Goal: Information Seeking & Learning: Find specific fact

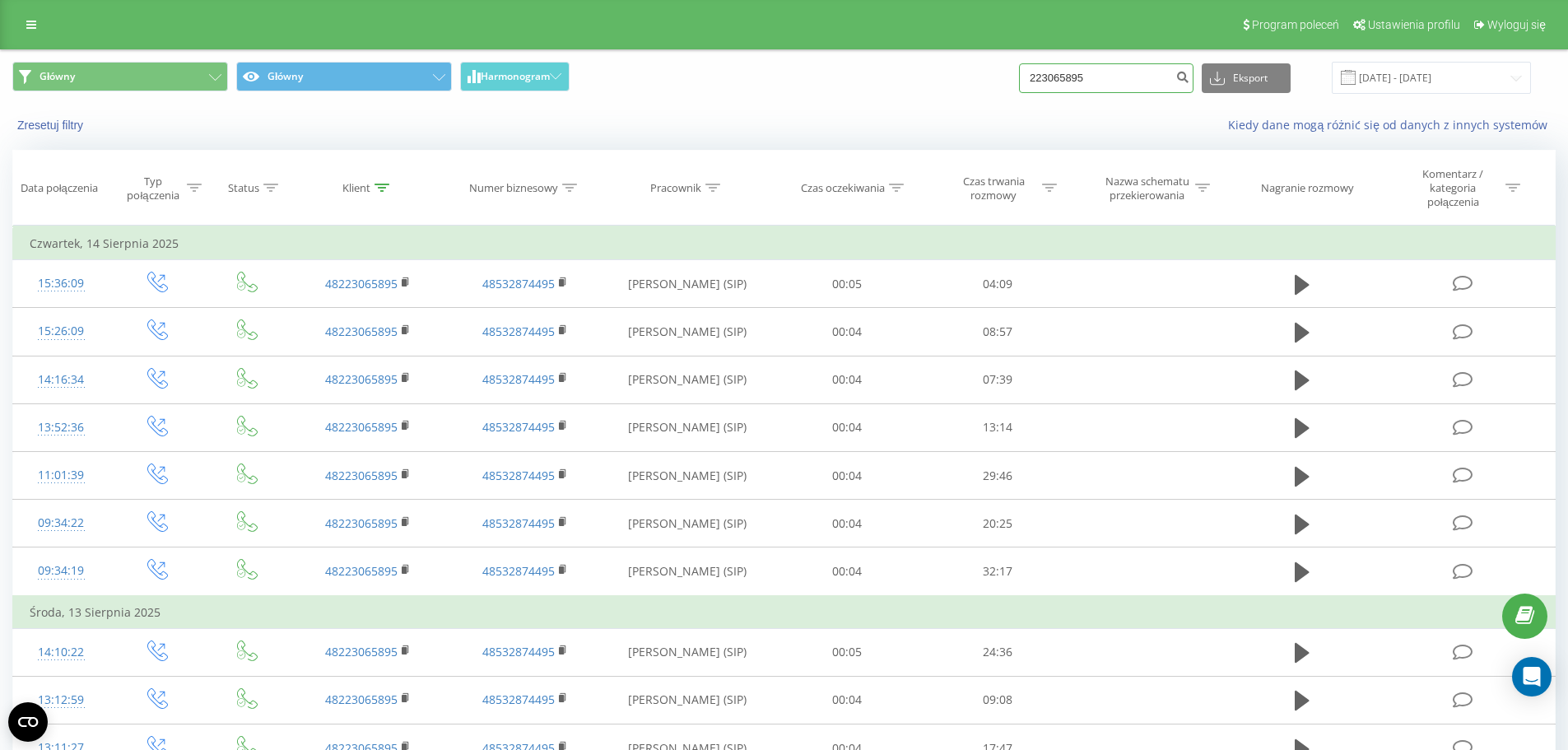
click at [1139, 64] on input "223065895" at bounding box center [1106, 79] width 174 height 30
paste input "+48 793 097 372"
type input "+48 793 097 372"
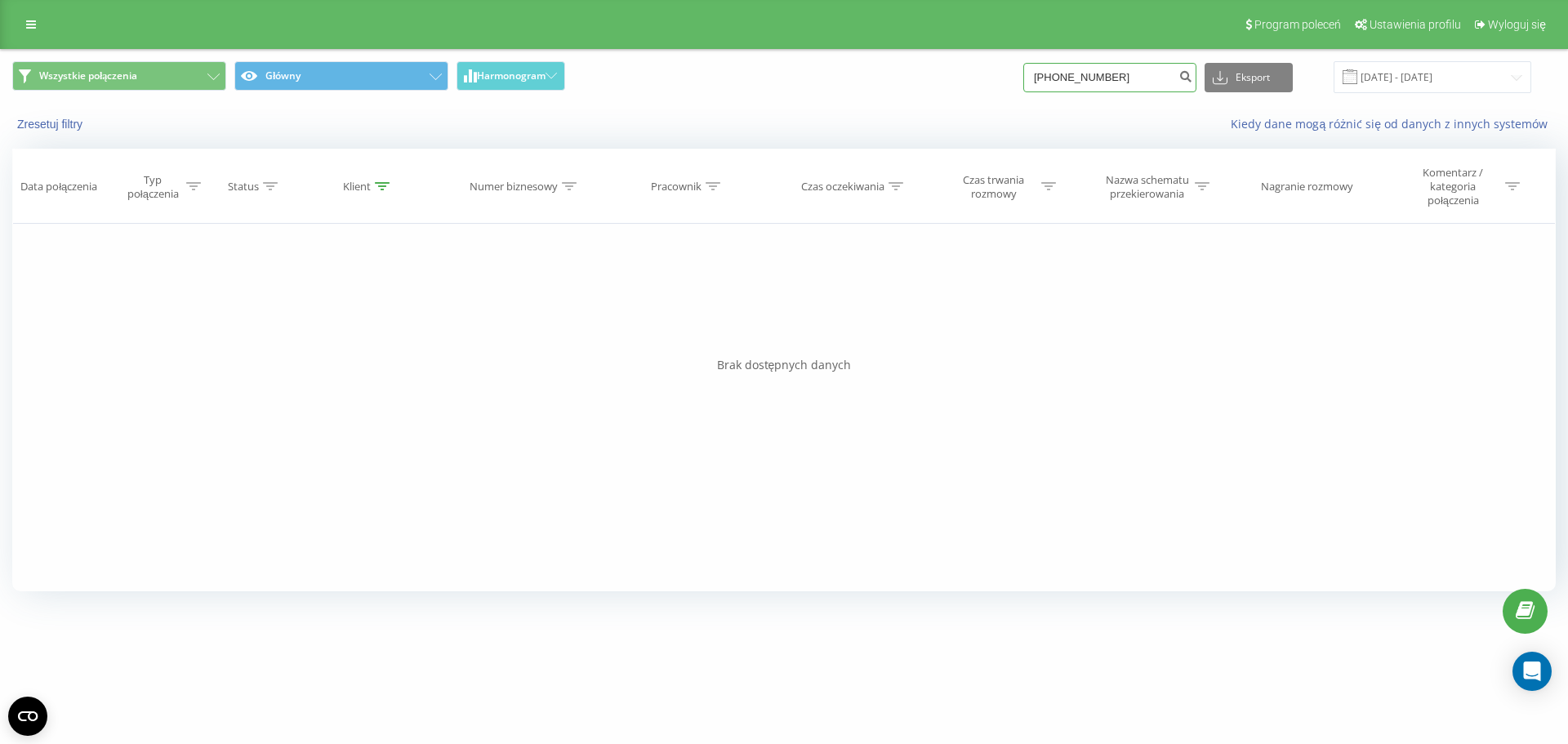
click at [1057, 79] on input "[PHONE_NUMBER]" at bounding box center [1109, 78] width 173 height 30
type input "48793097372"
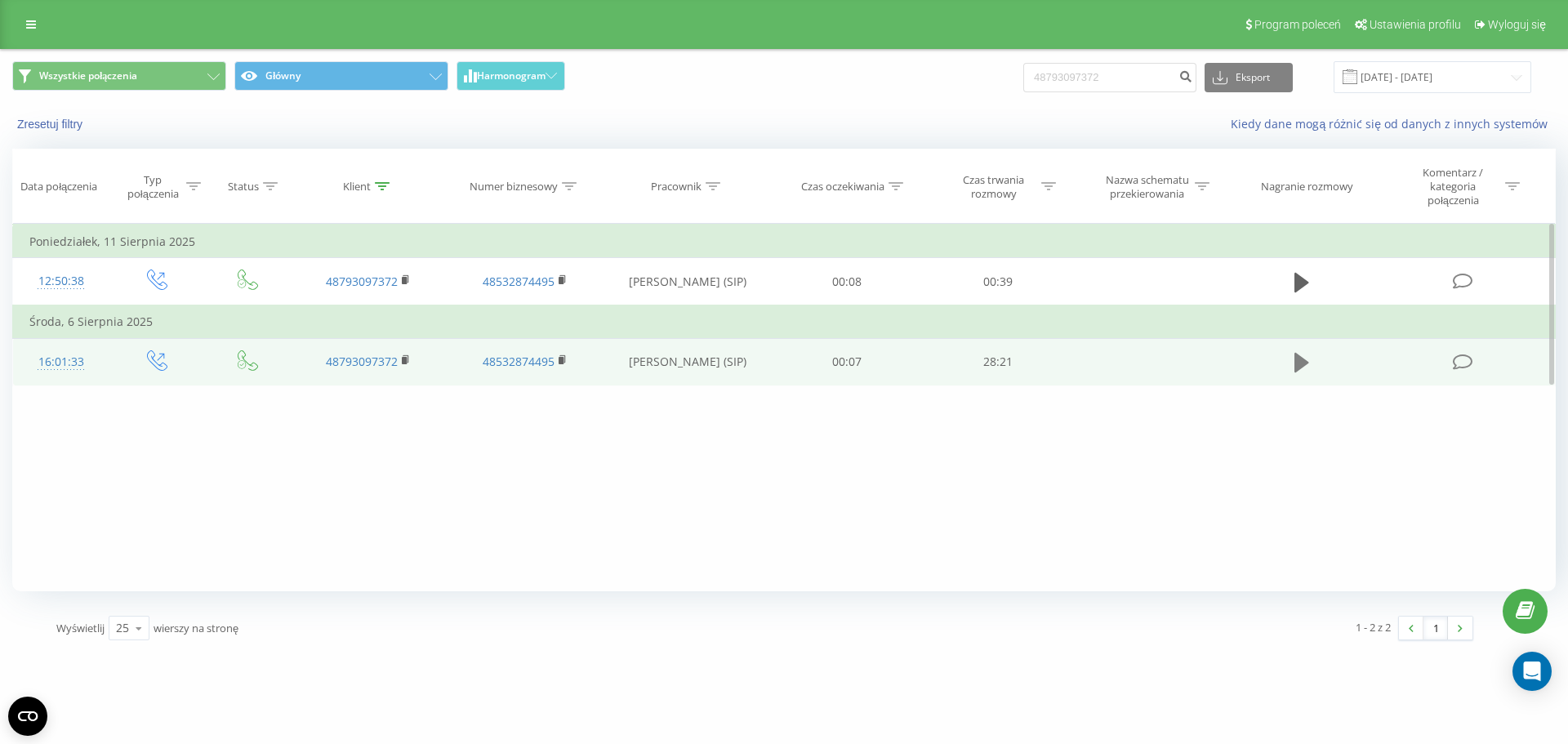
click at [1292, 363] on button at bounding box center [1302, 362] width 25 height 25
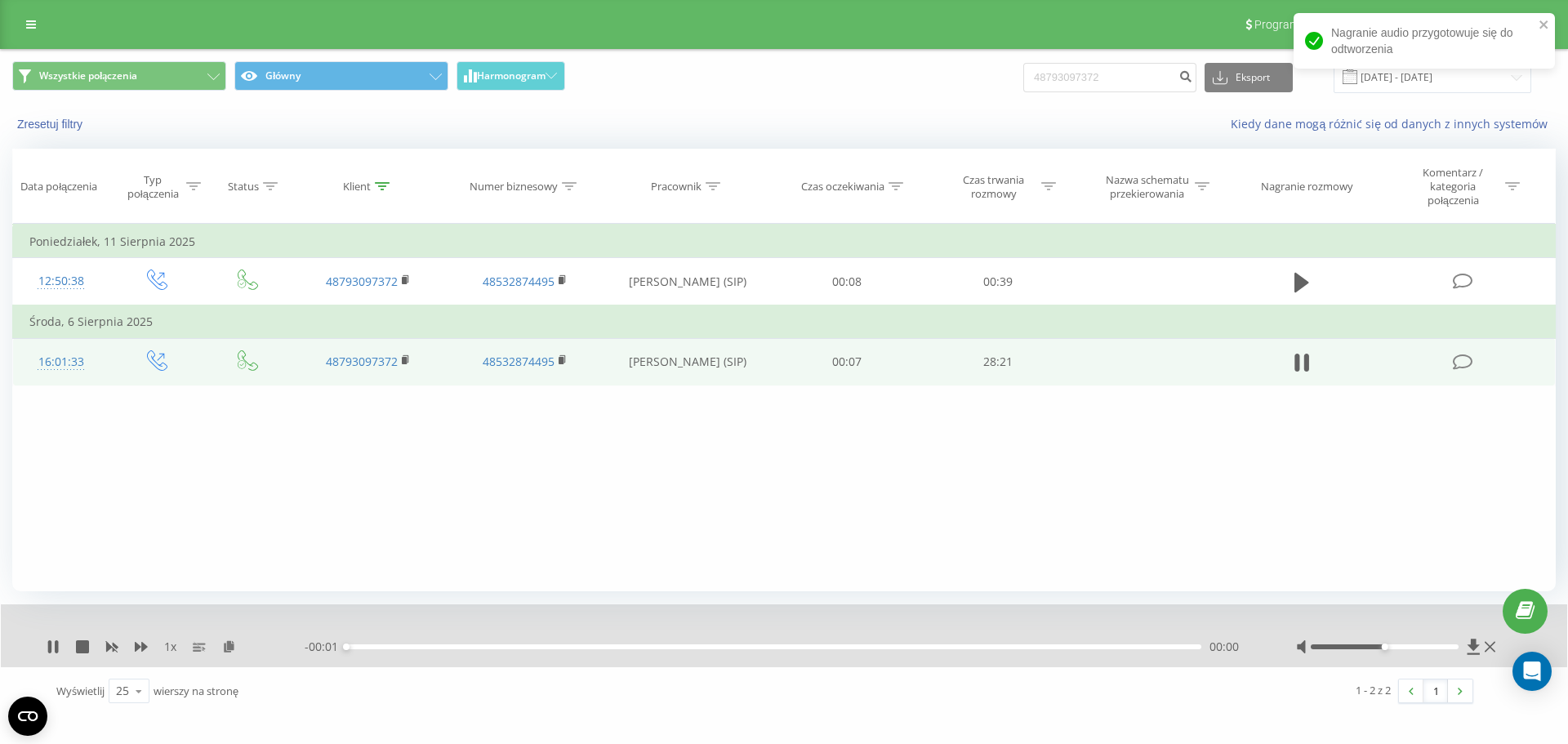
drag, startPoint x: 1388, startPoint y: 647, endPoint x: 1453, endPoint y: 671, distance: 69.3
click at [1453, 671] on div "1 - 2 z 2 1" at bounding box center [1126, 691] width 720 height 47
drag, startPoint x: 1122, startPoint y: 468, endPoint x: 1142, endPoint y: 468, distance: 20.0
click at [1122, 468] on div "Filtruj według warunków Jest równe Wprowadź wartość Anuluj OK Filtruj według wa…" at bounding box center [784, 408] width 1543 height 367
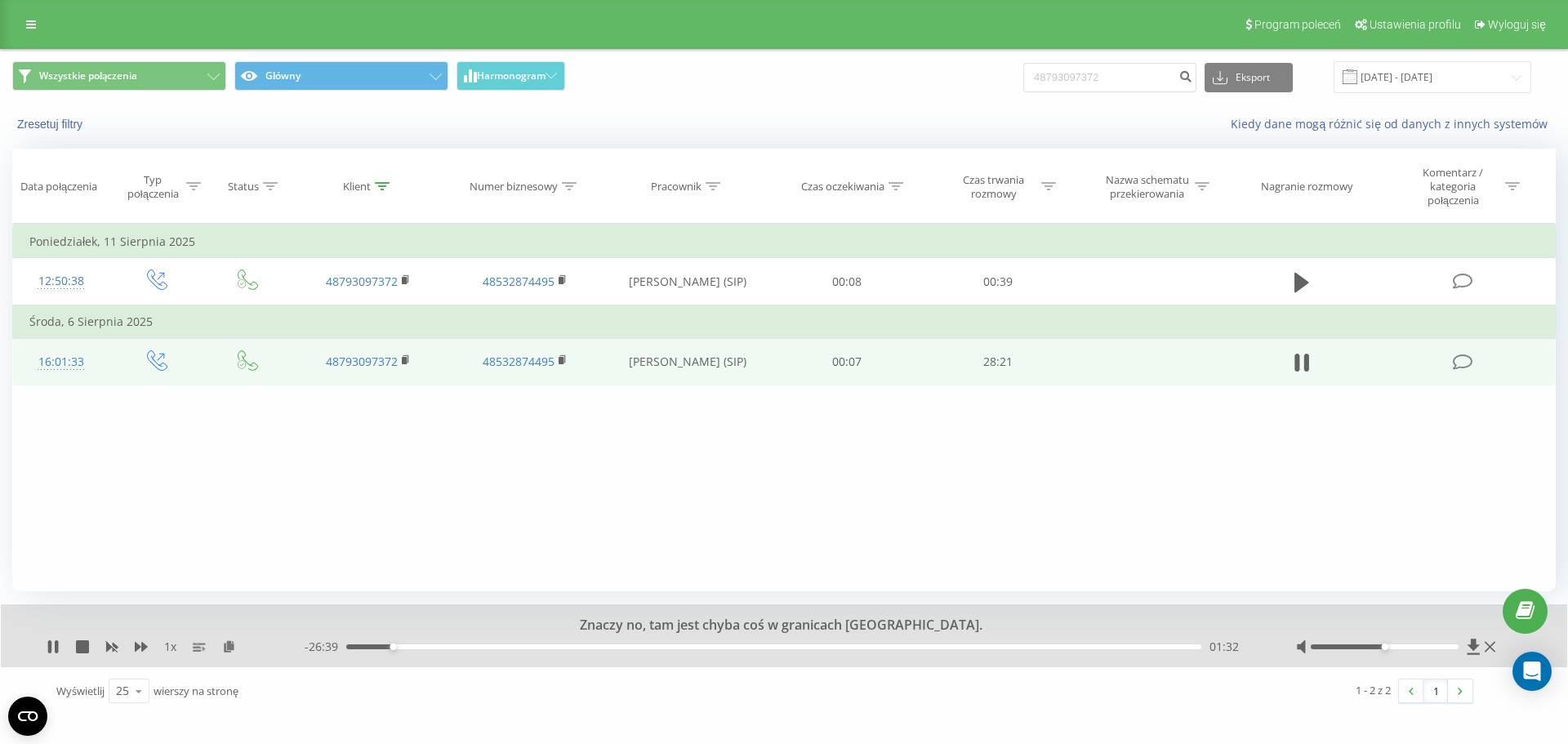
click at [130, 650] on div "1 x" at bounding box center [176, 646] width 259 height 17
click at [134, 649] on div "1 x" at bounding box center [176, 646] width 259 height 17
click at [135, 648] on icon at bounding box center [141, 647] width 13 height 10
click at [142, 647] on icon at bounding box center [141, 647] width 13 height 10
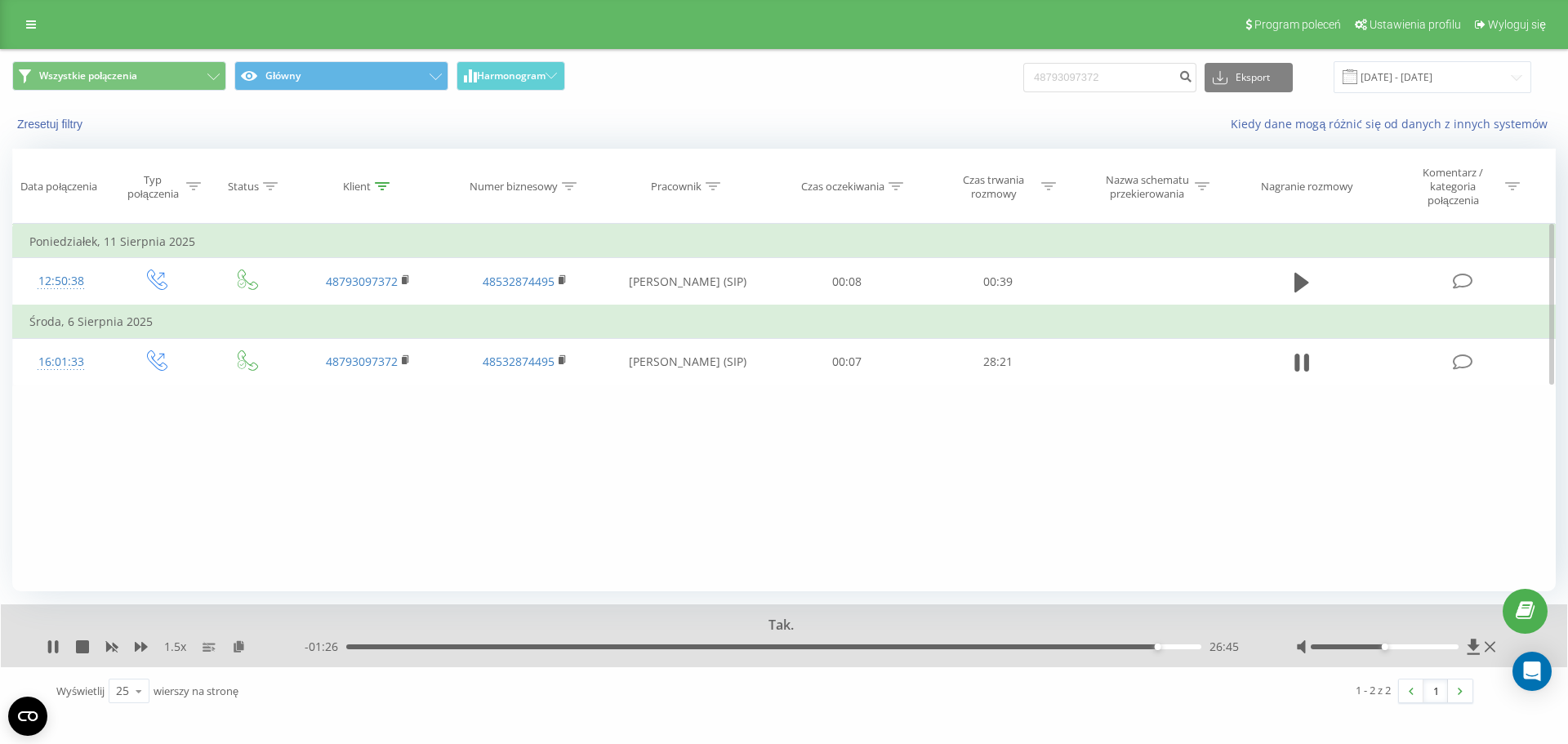
click at [135, 640] on button at bounding box center [141, 646] width 13 height 13
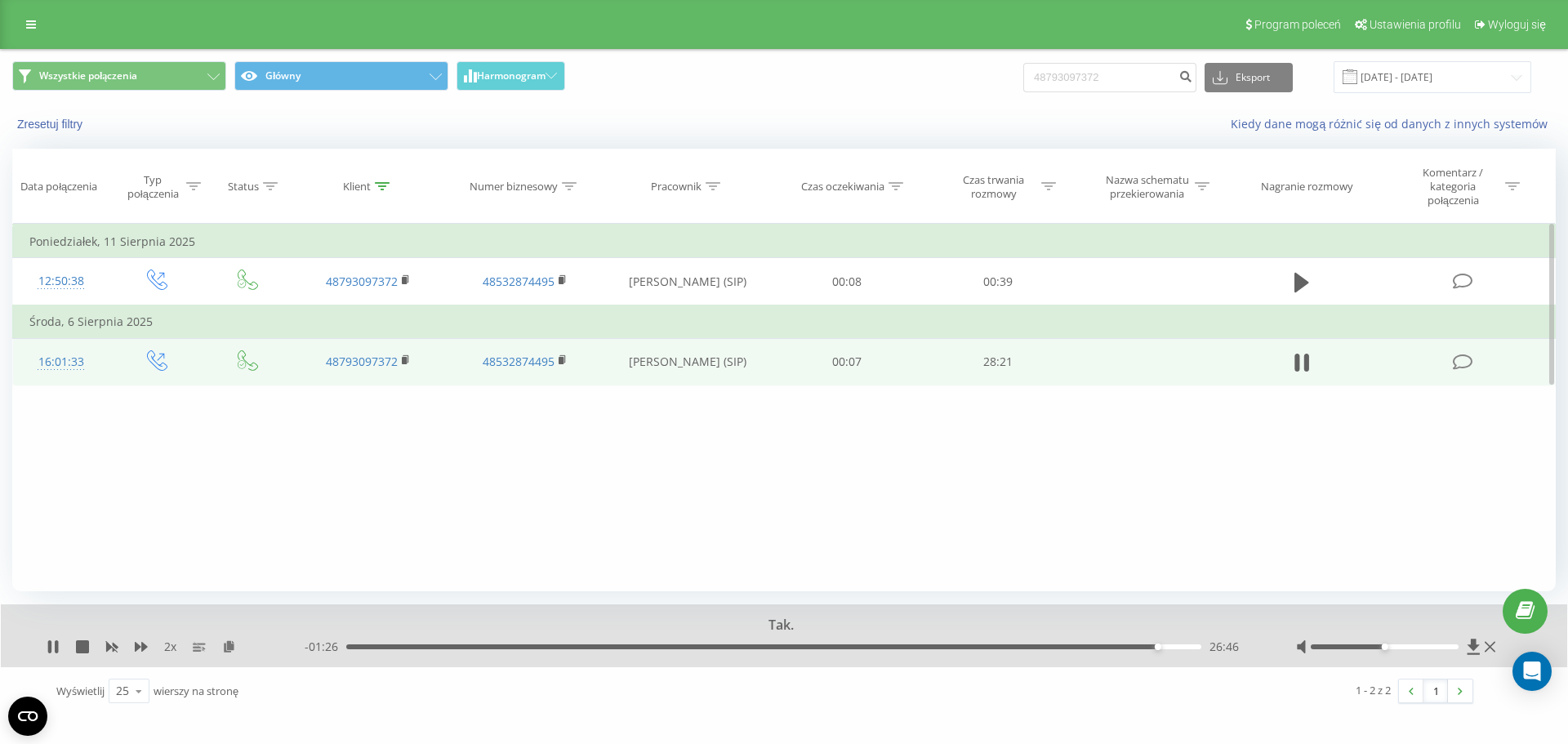
click at [135, 640] on button at bounding box center [141, 646] width 13 height 13
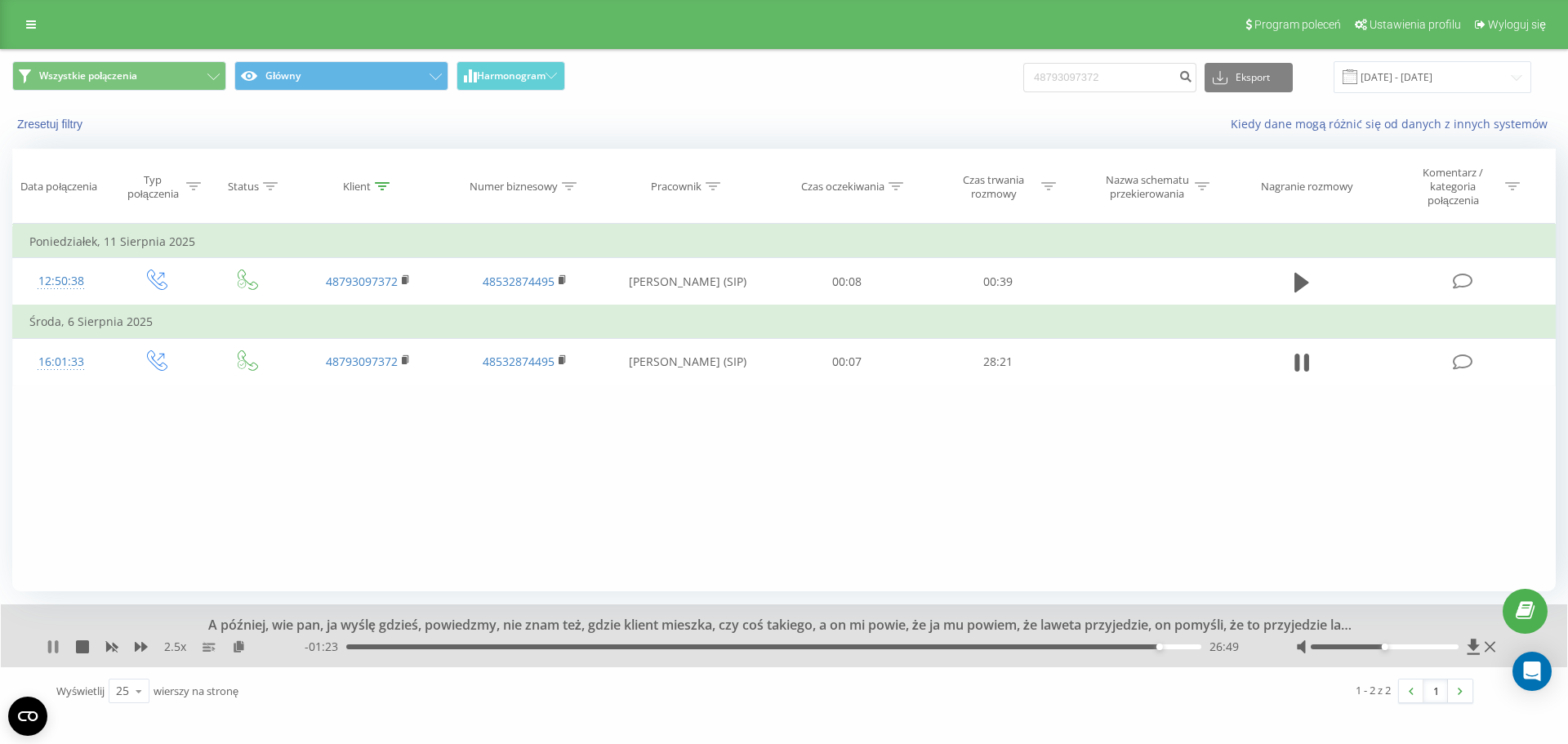
click at [57, 648] on icon at bounding box center [55, 646] width 3 height 13
click at [53, 650] on icon at bounding box center [53, 646] width 10 height 13
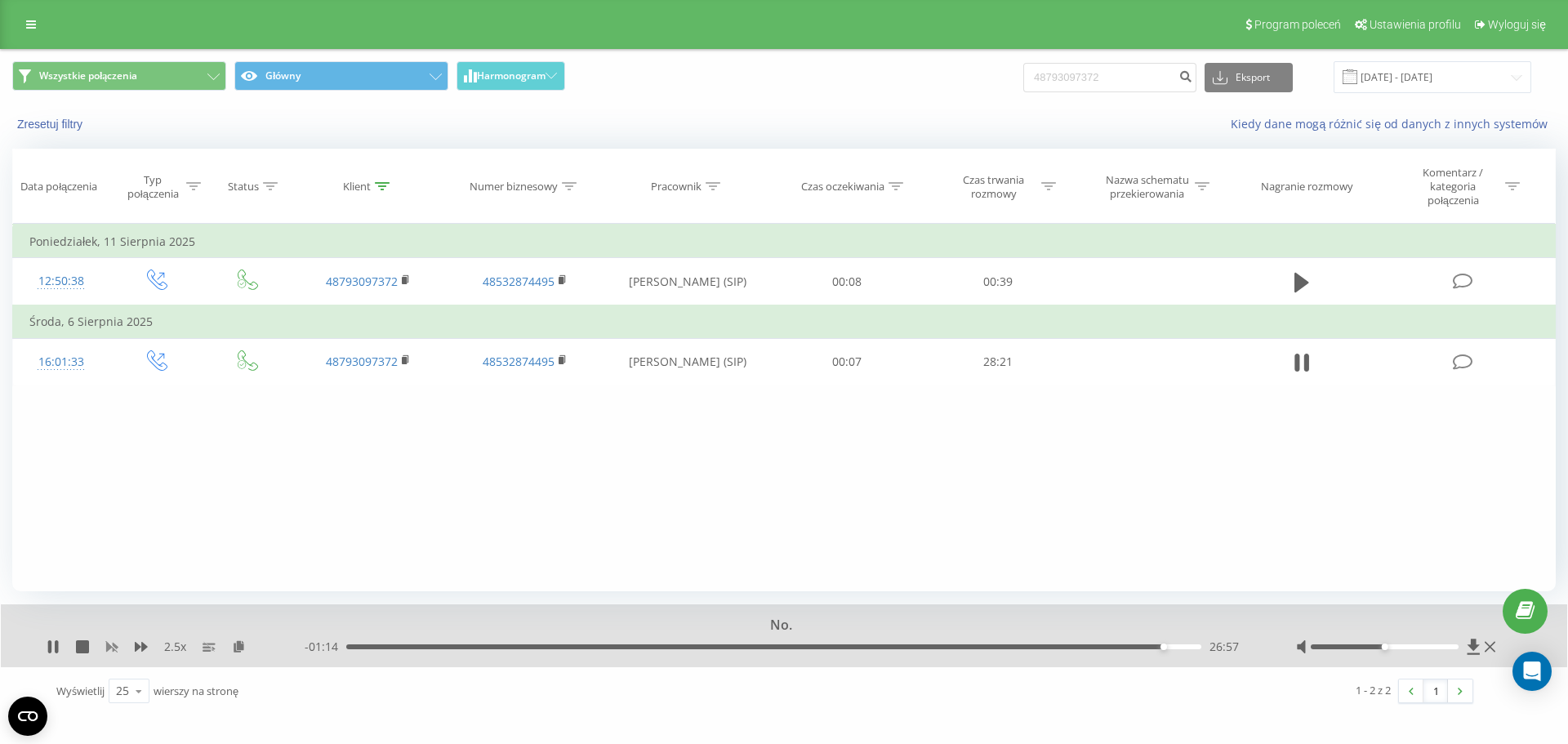
click at [111, 640] on icon at bounding box center [112, 646] width 13 height 13
click at [140, 644] on icon at bounding box center [141, 646] width 13 height 13
click at [46, 643] on icon at bounding box center [52, 646] width 13 height 13
